Goal: Transaction & Acquisition: Purchase product/service

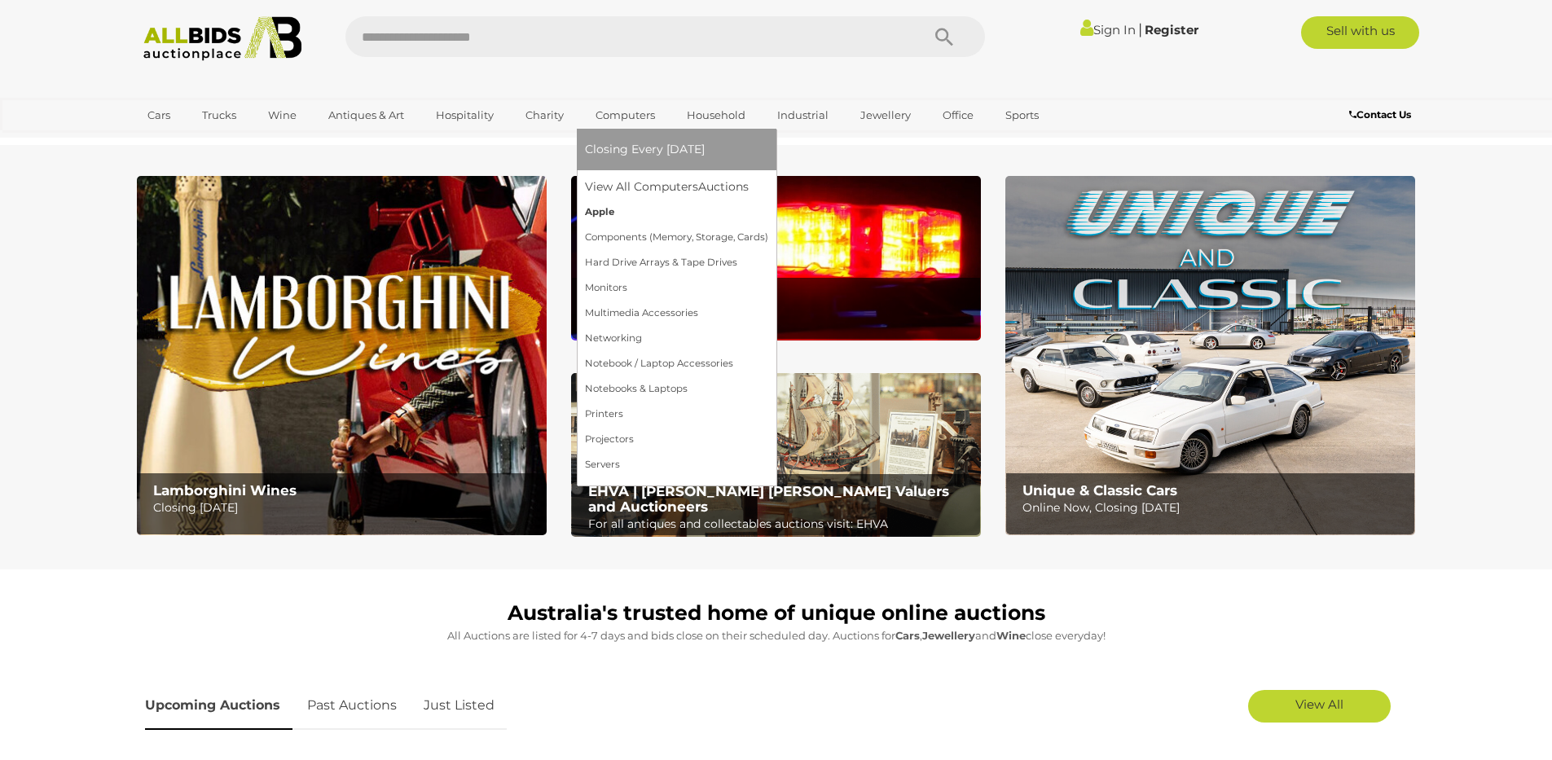
click at [600, 213] on link "Apple" at bounding box center [676, 212] width 183 height 25
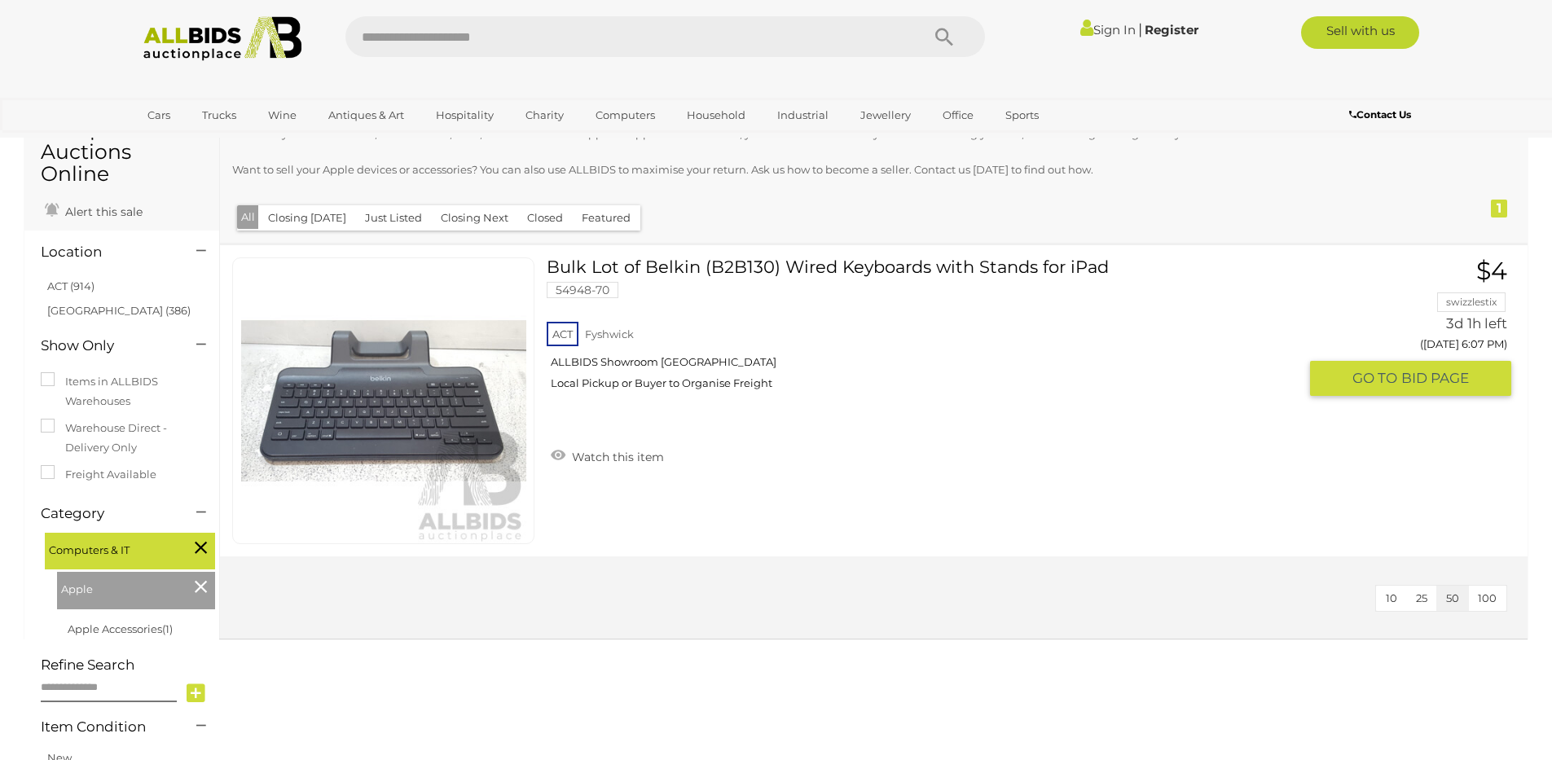
scroll to position [98, 0]
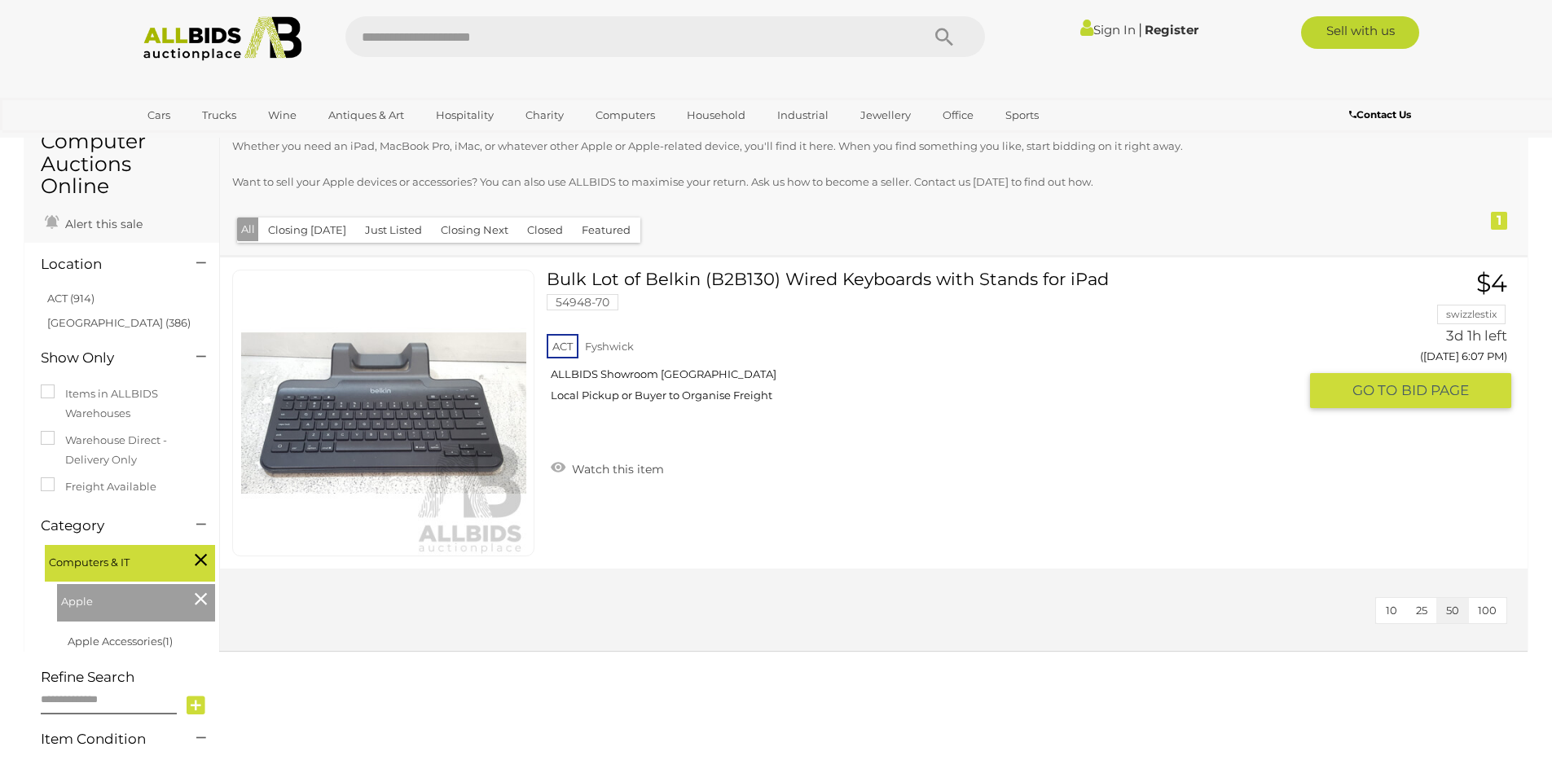
click at [375, 413] on img at bounding box center [383, 412] width 285 height 285
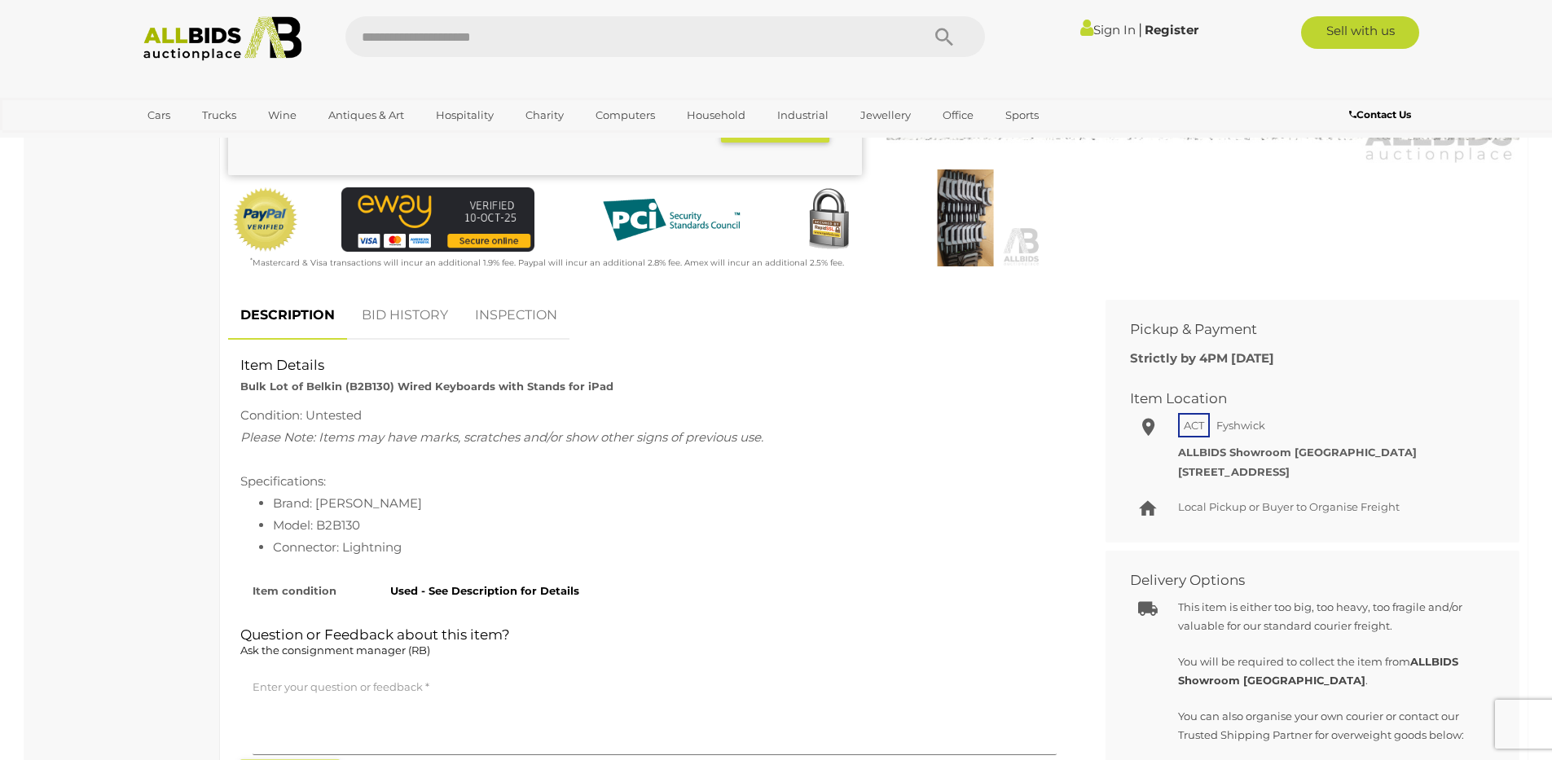
scroll to position [489, 0]
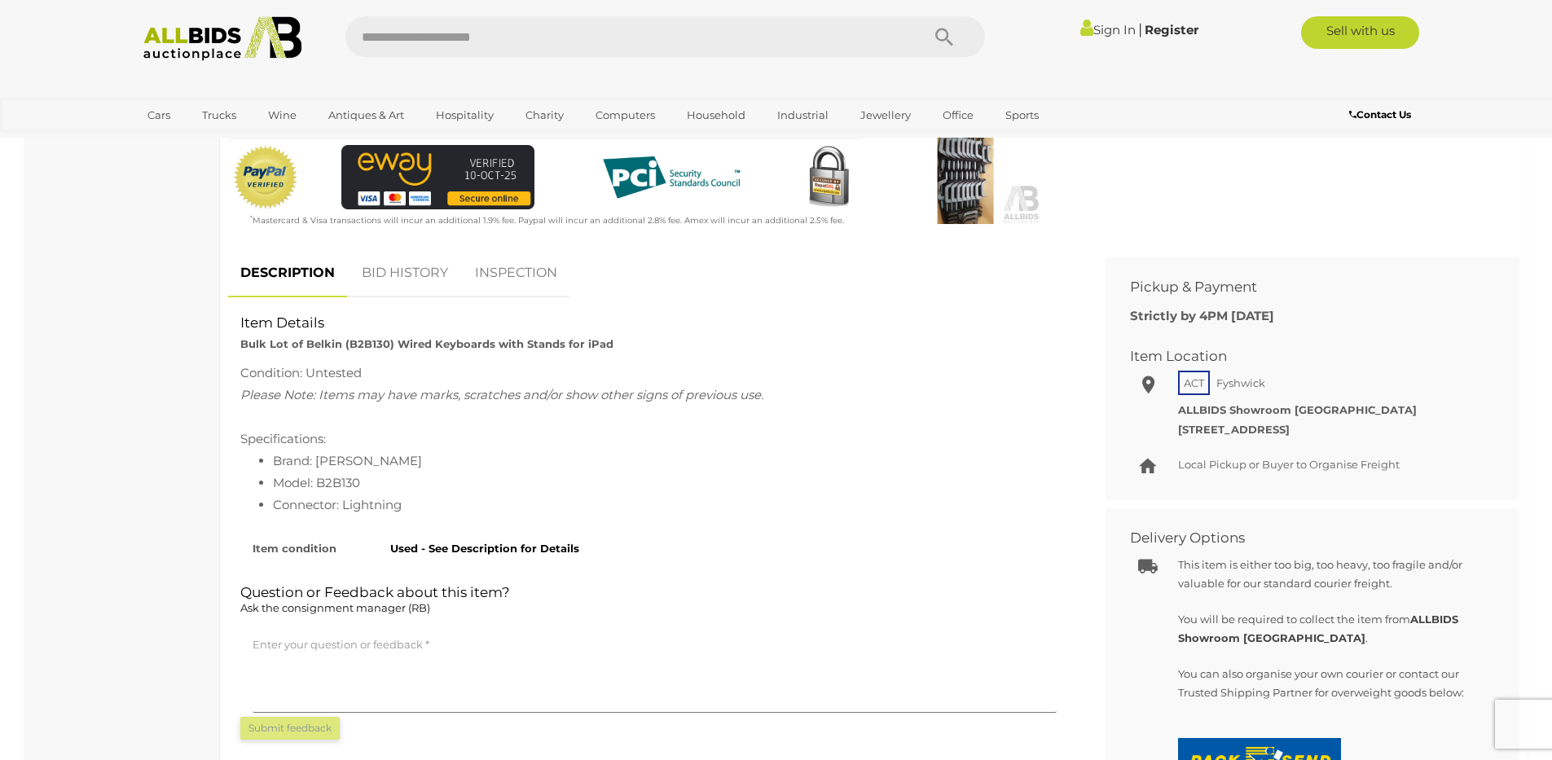
click at [340, 485] on li "Model: B2B130" at bounding box center [671, 483] width 796 height 22
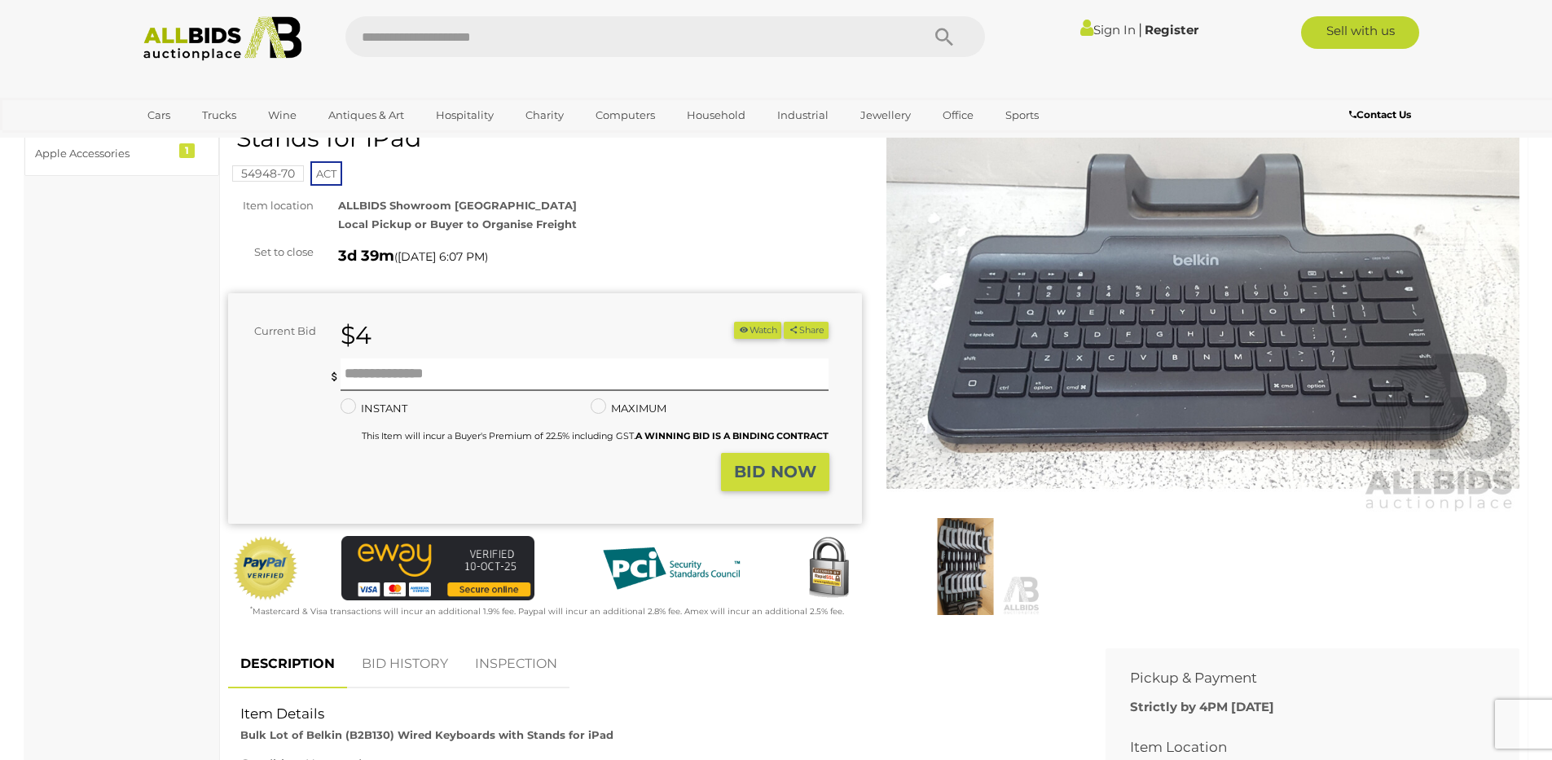
scroll to position [0, 0]
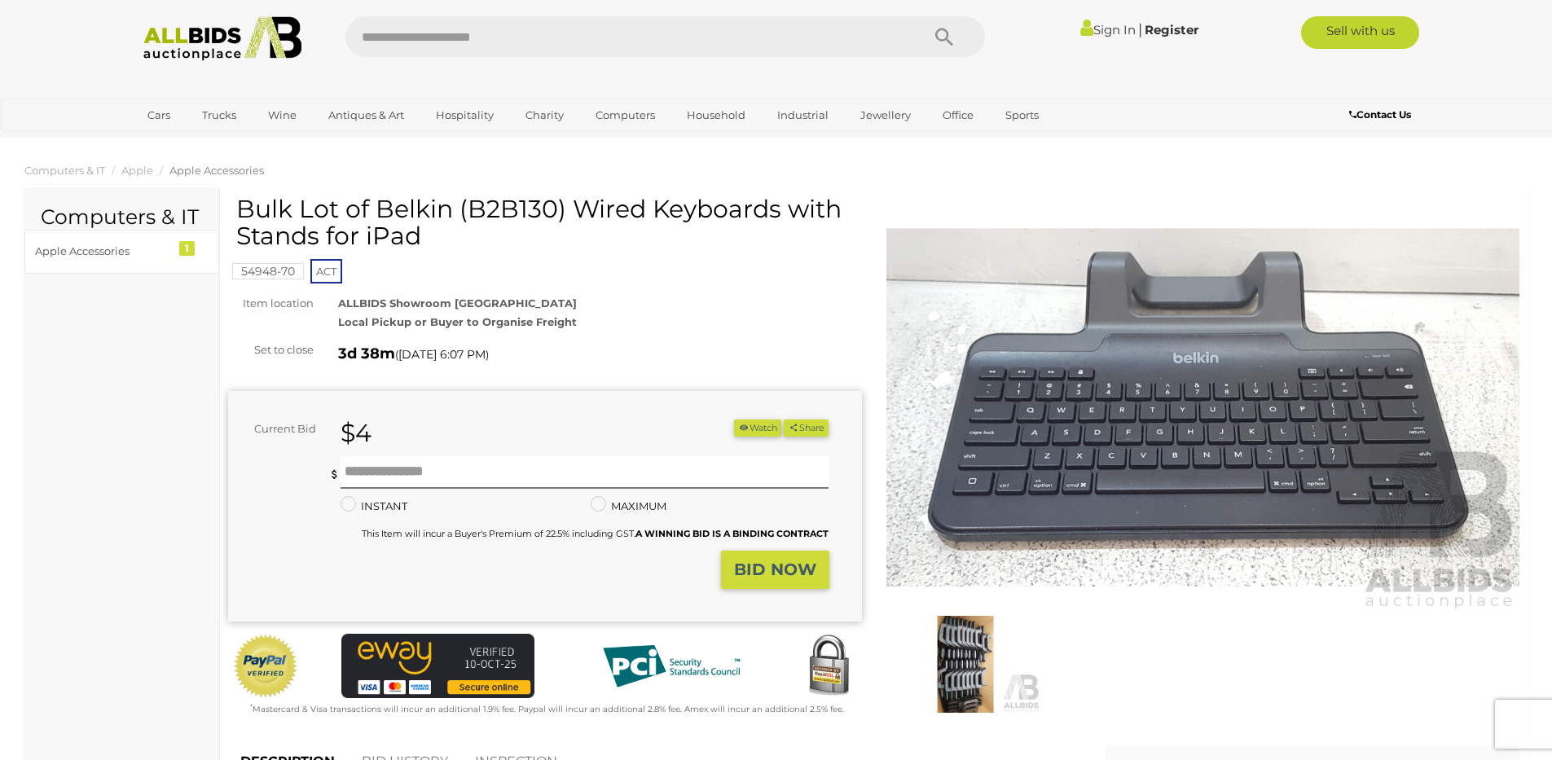
click at [1220, 378] on img at bounding box center [1203, 408] width 634 height 408
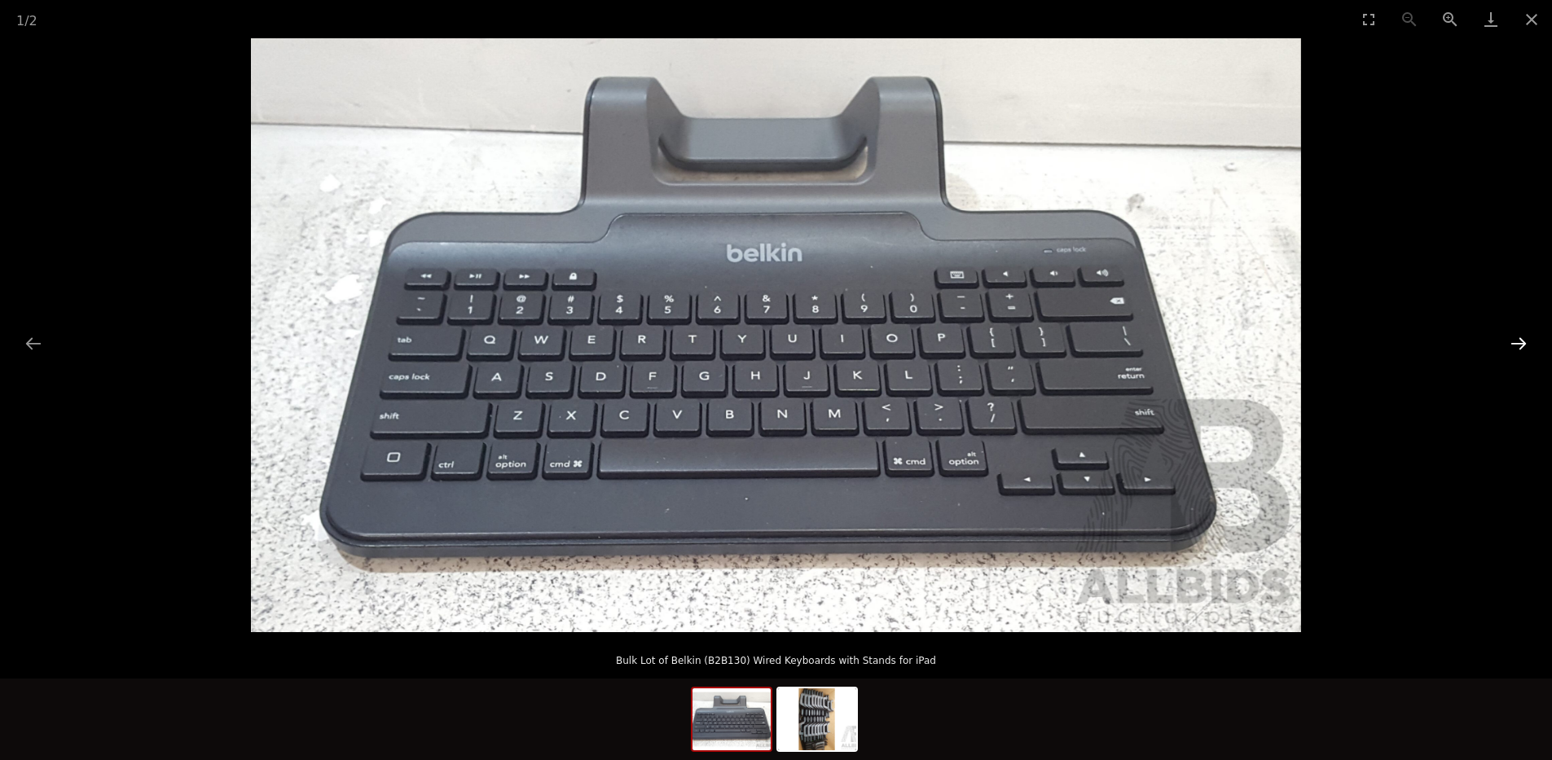
click at [1519, 341] on button "Next slide" at bounding box center [1518, 343] width 34 height 32
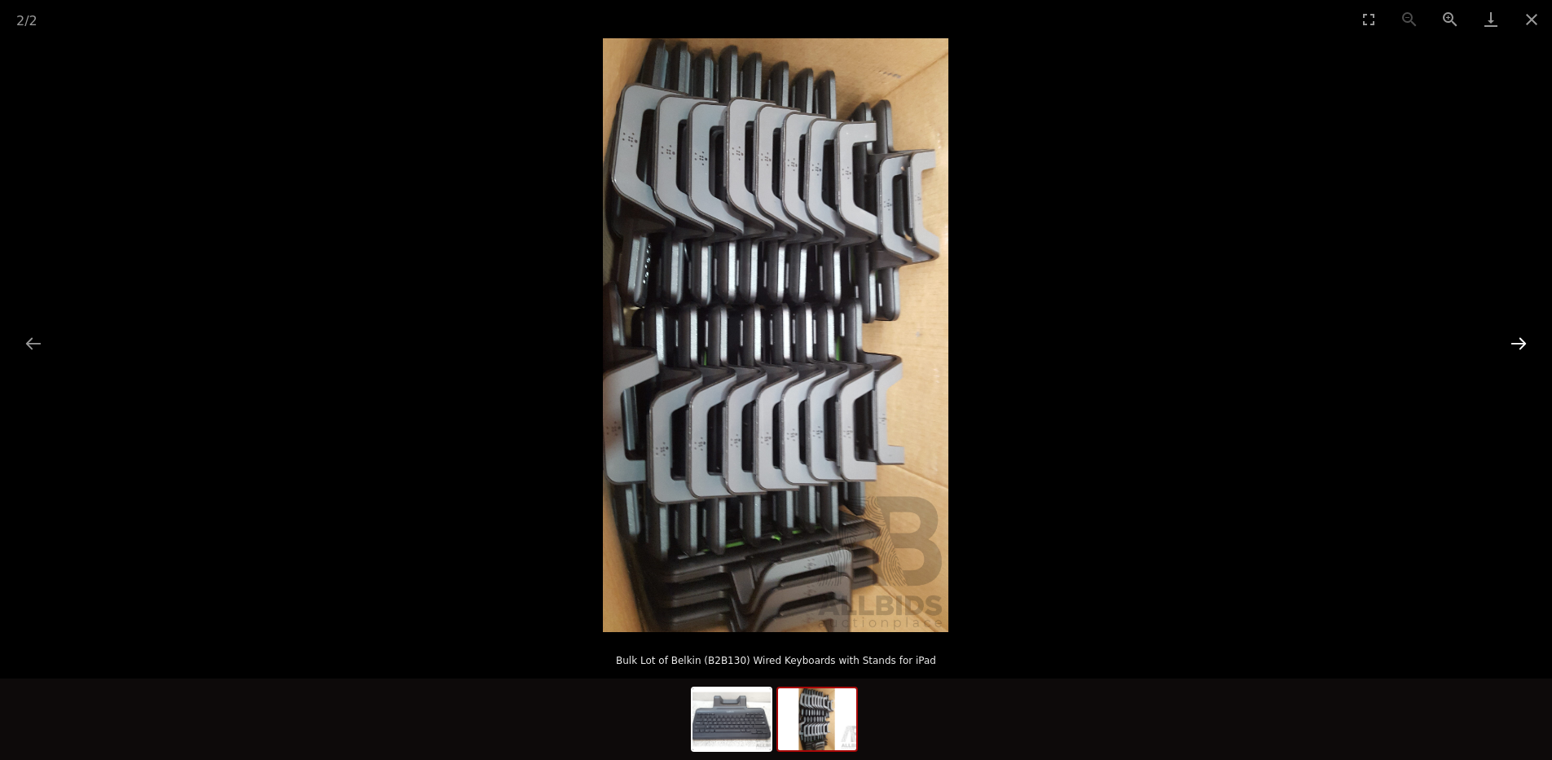
click at [1519, 341] on button "Next slide" at bounding box center [1518, 343] width 34 height 32
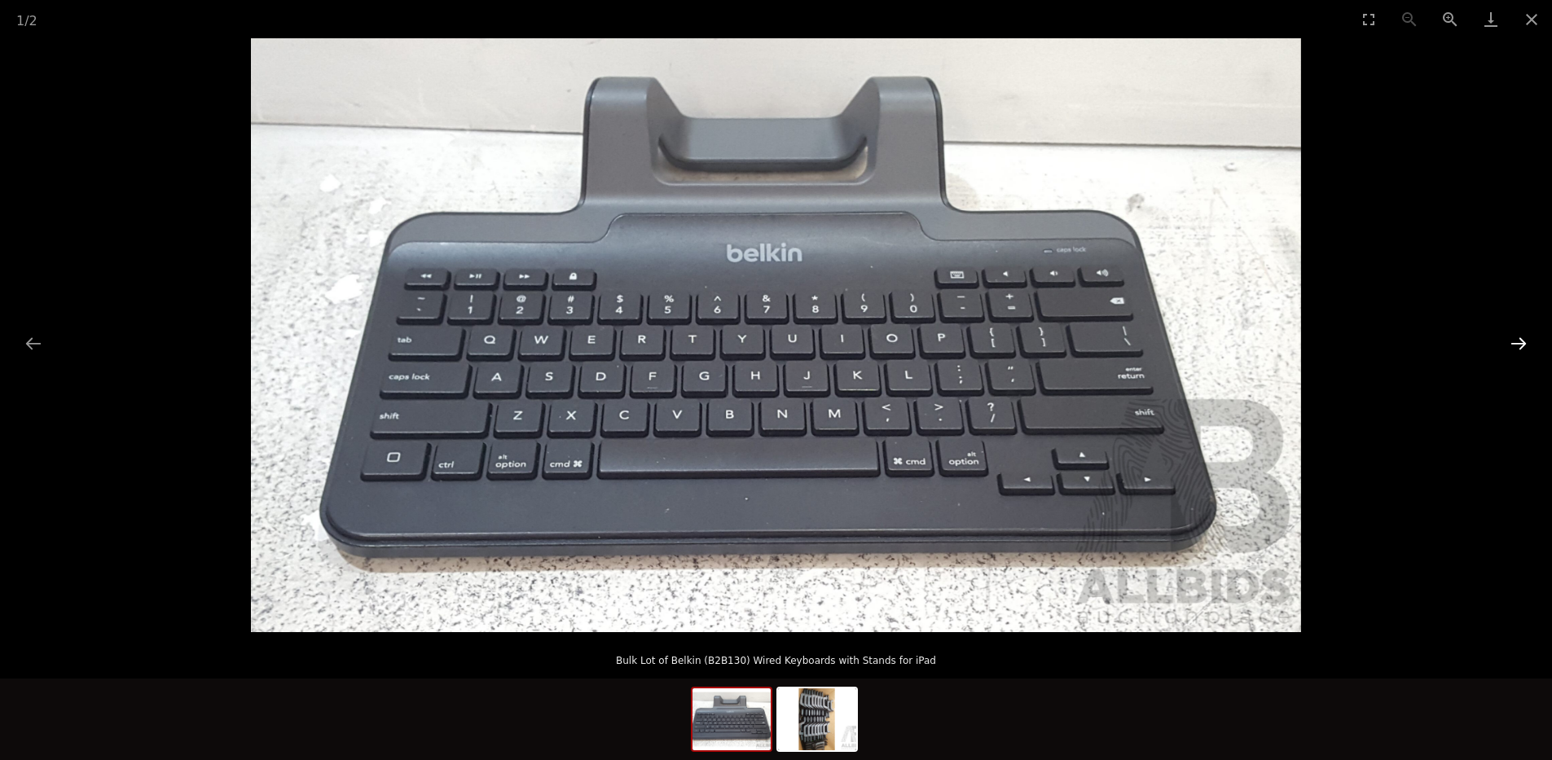
click at [1519, 341] on button "Next slide" at bounding box center [1518, 343] width 34 height 32
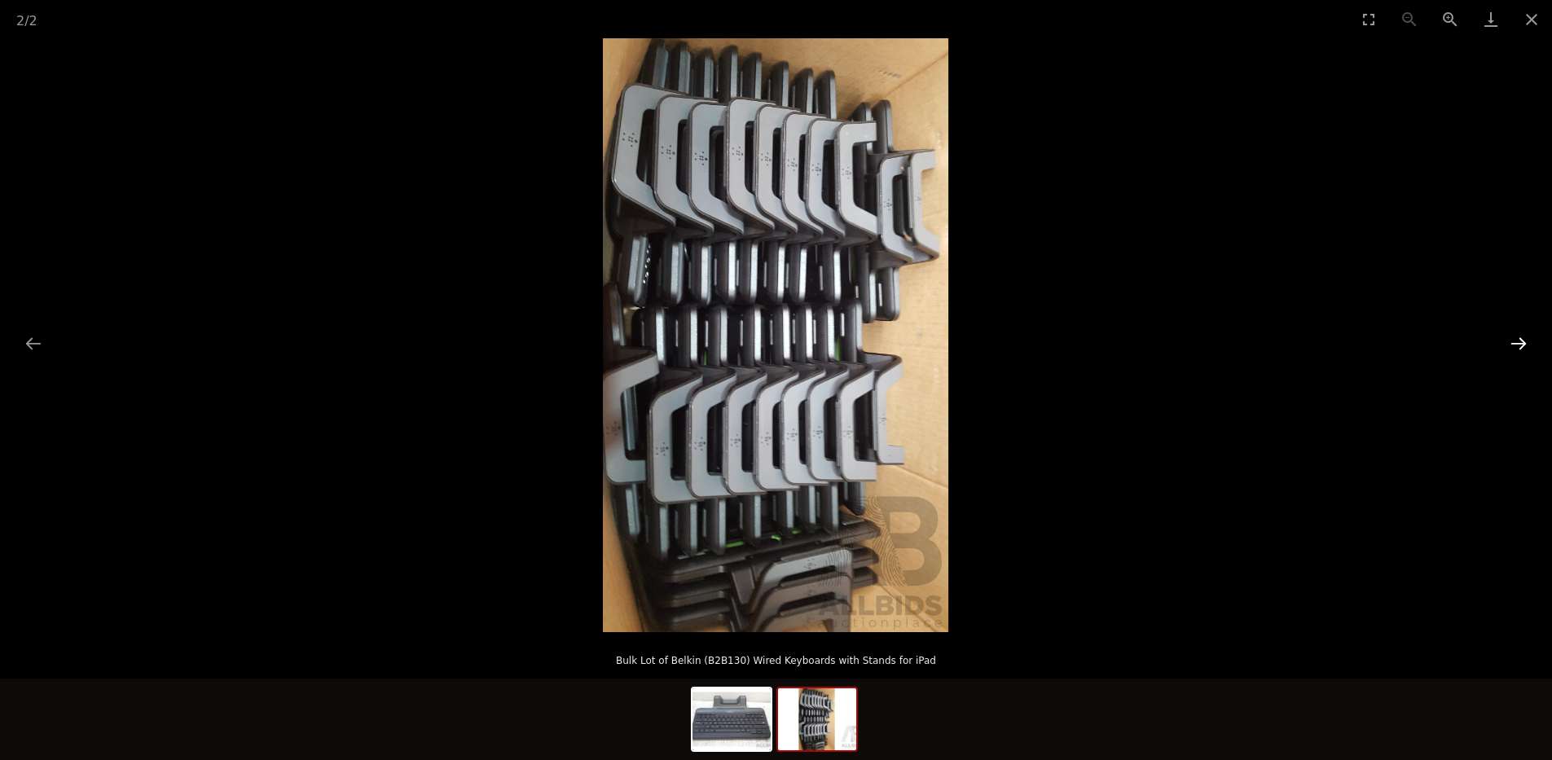
click at [1519, 341] on button "Next slide" at bounding box center [1518, 343] width 34 height 32
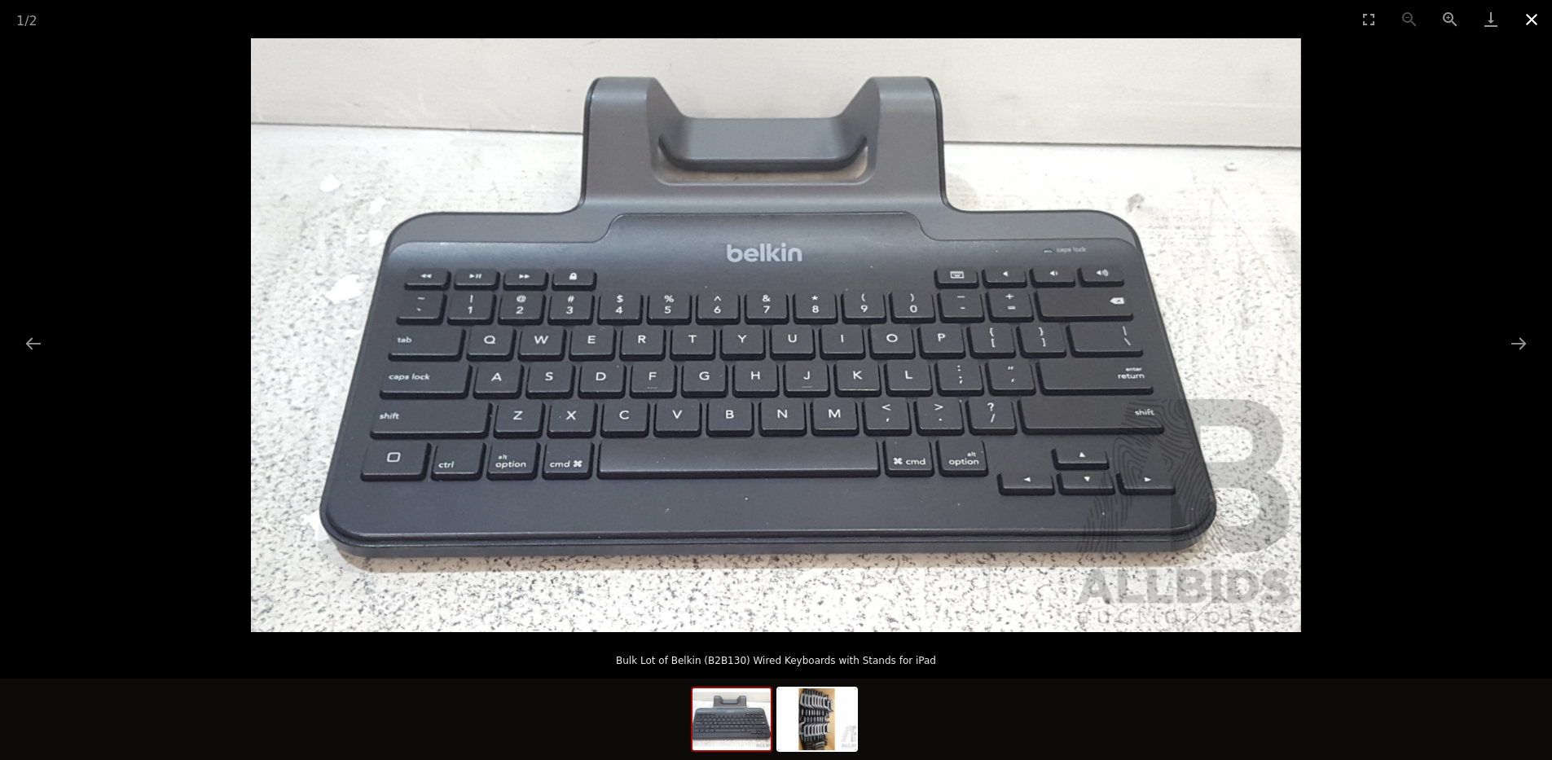
click at [1521, 11] on button "Close gallery" at bounding box center [1531, 19] width 41 height 38
